Goal: Find specific page/section: Find specific page/section

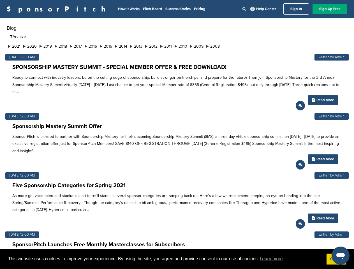
click at [177, 135] on p "SponsorPitch is pleased to partner with Sponsorship Mastery for their upcoming …" at bounding box center [176, 143] width 329 height 21
click at [177, 259] on span "This website uses cookies to improve your experience. By using the site, you ag…" at bounding box center [165, 259] width 314 height 8
click at [15, 46] on li "2021" at bounding box center [14, 46] width 15 height 6
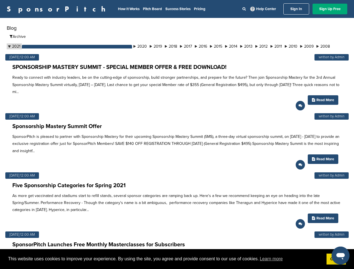
click at [31, 46] on button "September" at bounding box center [77, 50] width 110 height 11
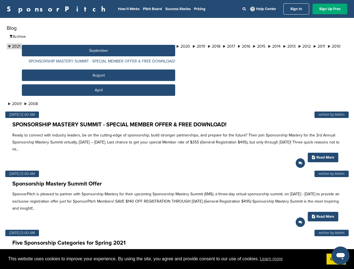
click at [48, 46] on button "September" at bounding box center [98, 50] width 153 height 11
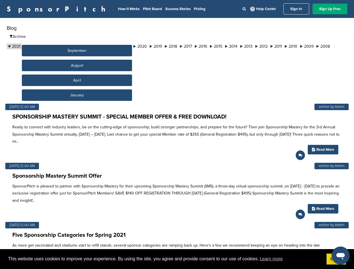
click at [64, 46] on button "September" at bounding box center [77, 50] width 110 height 11
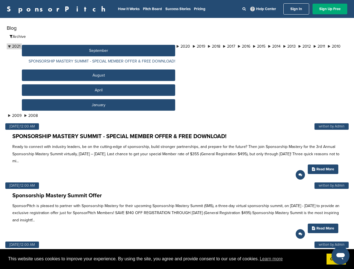
click at [80, 46] on button "September" at bounding box center [98, 50] width 153 height 11
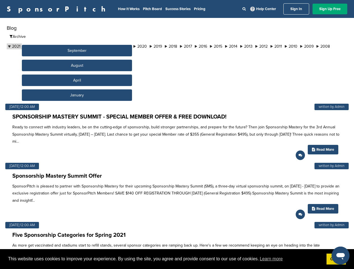
click at [96, 46] on button "September" at bounding box center [77, 50] width 110 height 11
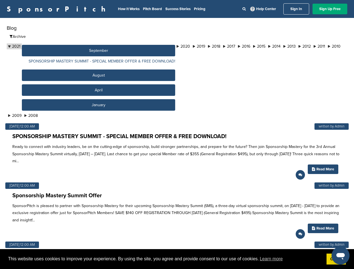
click at [112, 46] on button "September" at bounding box center [98, 50] width 153 height 11
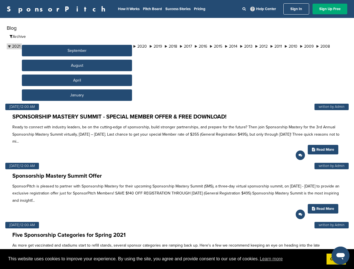
click at [128, 46] on button "September" at bounding box center [77, 50] width 110 height 11
